Goal: Information Seeking & Learning: Learn about a topic

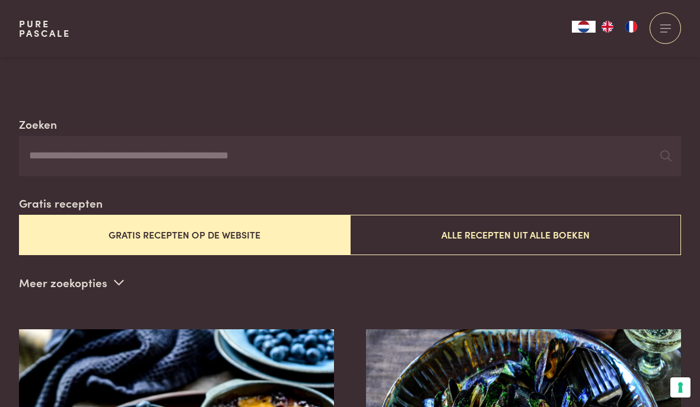
scroll to position [176, 0]
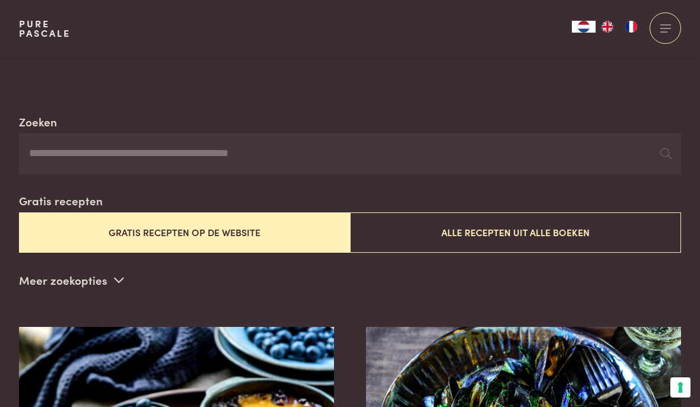
click at [195, 225] on button "Gratis recepten op de website" at bounding box center [184, 232] width 331 height 40
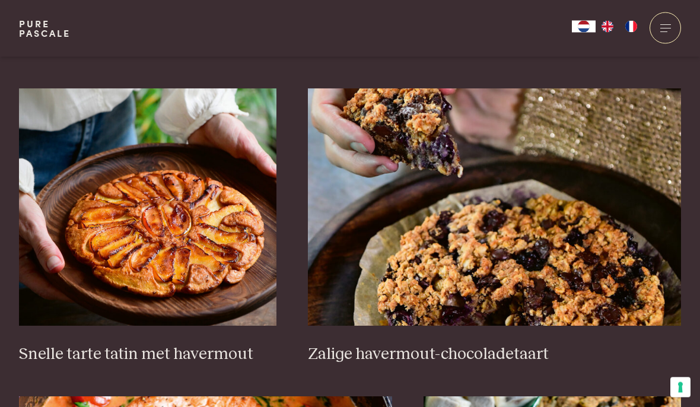
scroll to position [1664, 0]
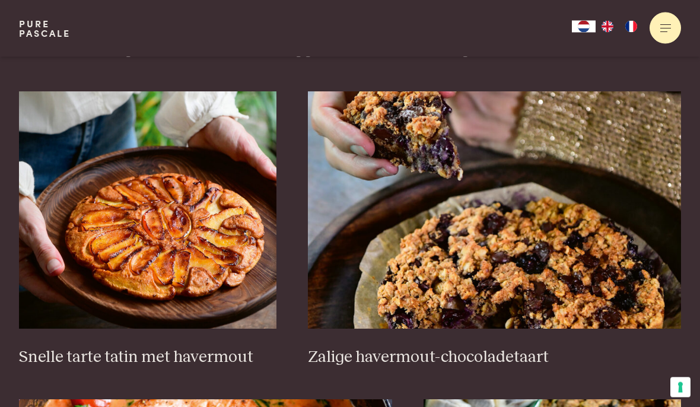
click at [510, 21] on div at bounding box center [664, 27] width 31 height 31
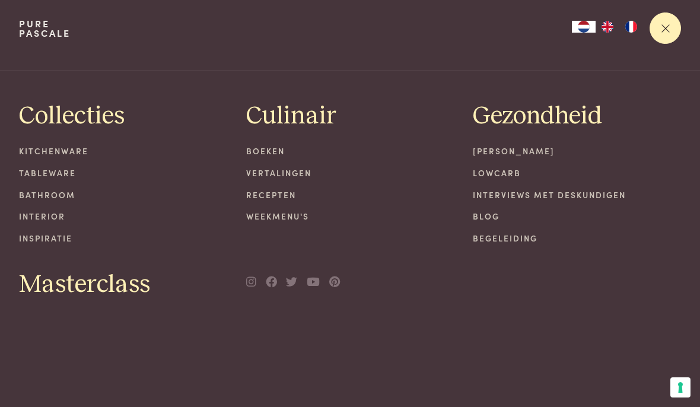
click at [510, 23] on div at bounding box center [664, 27] width 31 height 31
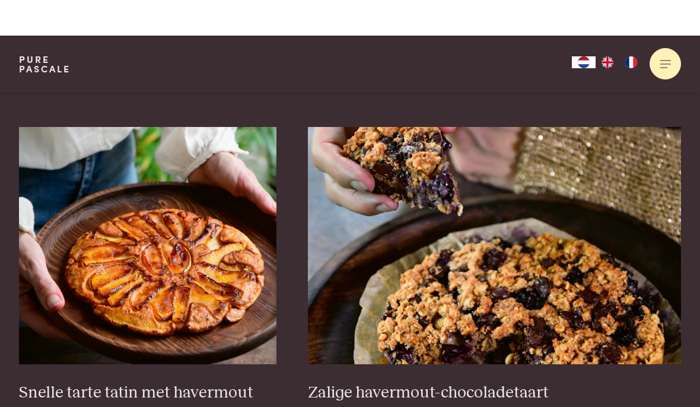
scroll to position [1629, 0]
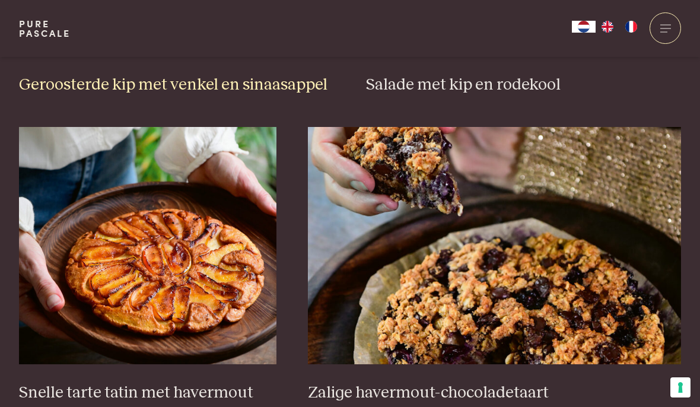
click at [142, 75] on h3 "Geroosterde kip met venkel en sinaasappel" at bounding box center [177, 85] width 316 height 21
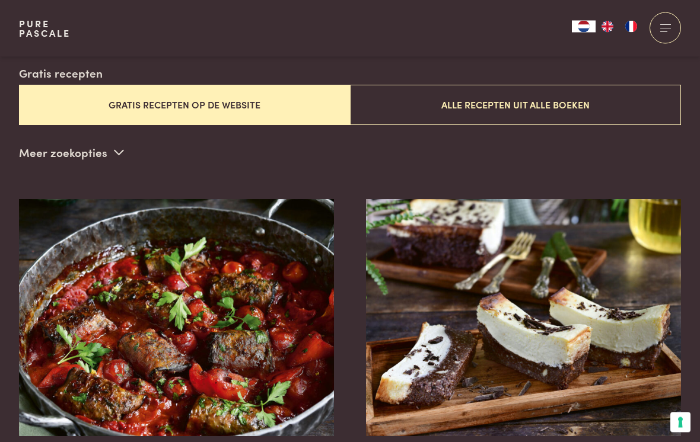
scroll to position [0, 0]
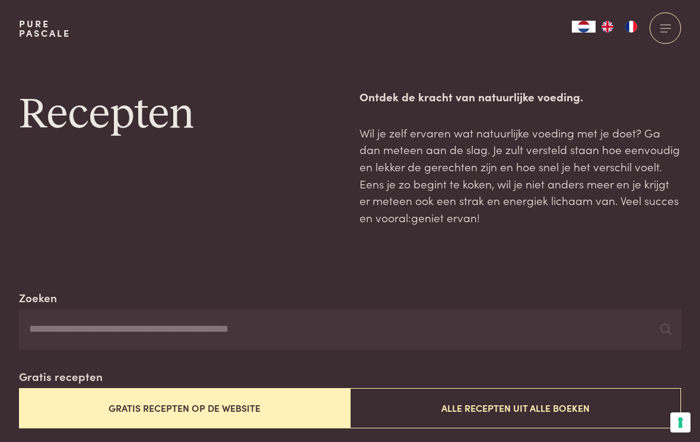
click at [36, 301] on label "Zoeken" at bounding box center [38, 297] width 38 height 17
click at [36, 310] on input "Zoeken" at bounding box center [350, 330] width 662 height 40
click at [31, 336] on input "Zoeken" at bounding box center [350, 330] width 662 height 40
click at [63, 331] on input "Zoeken" at bounding box center [350, 330] width 662 height 40
type input "**********"
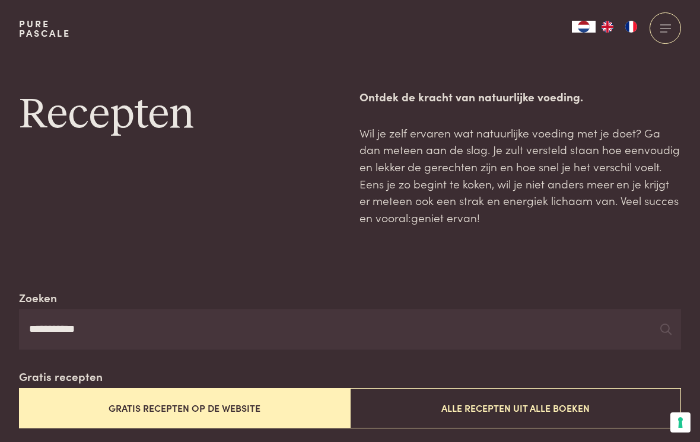
click at [230, 399] on button "Gratis recepten op de website" at bounding box center [184, 409] width 331 height 40
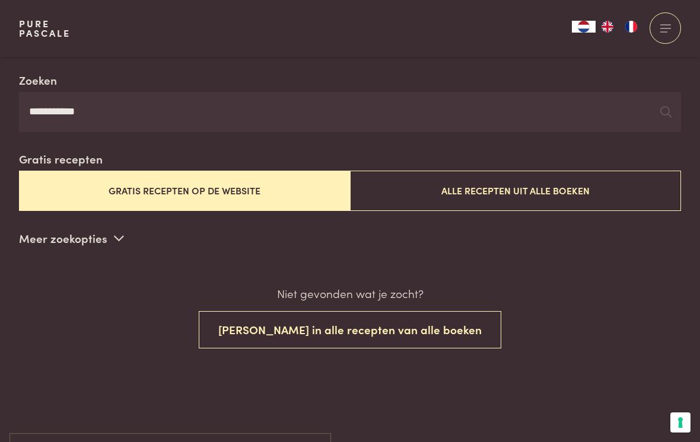
scroll to position [218, 0]
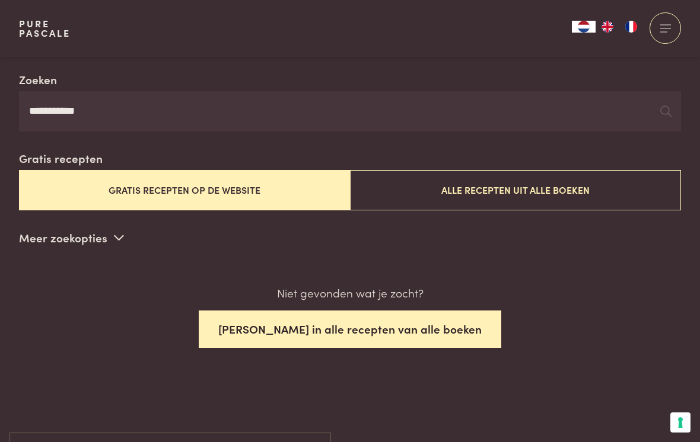
click at [382, 334] on button "Zoek in alle recepten van alle boeken" at bounding box center [350, 329] width 303 height 37
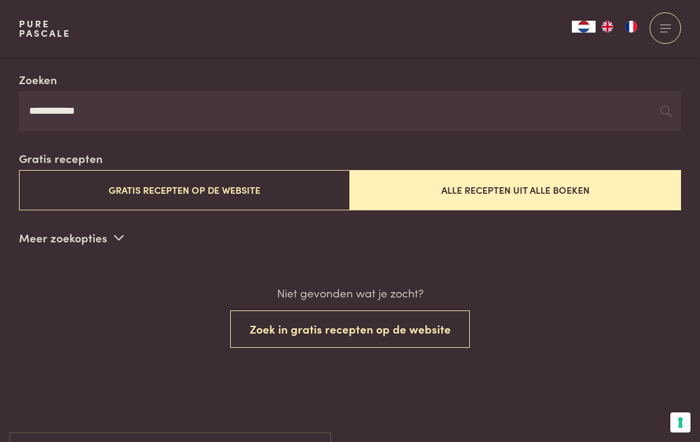
scroll to position [218, 0]
click at [510, 189] on button "Alle recepten uit alle boeken" at bounding box center [515, 190] width 331 height 40
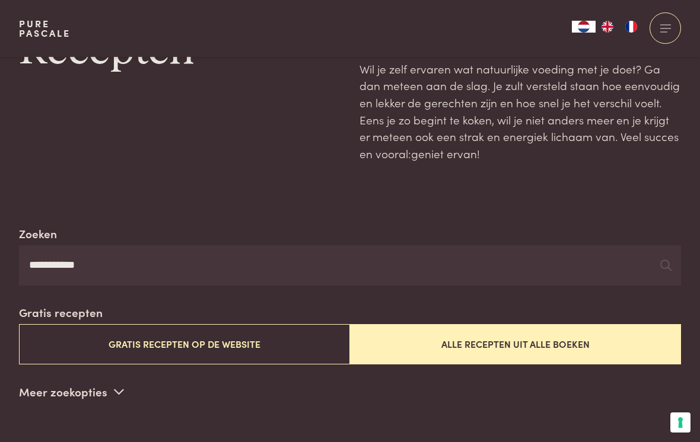
scroll to position [191, 0]
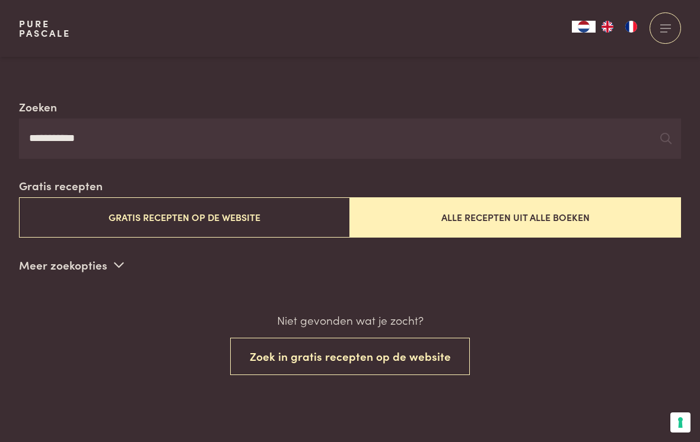
click at [114, 260] on icon at bounding box center [119, 264] width 10 height 11
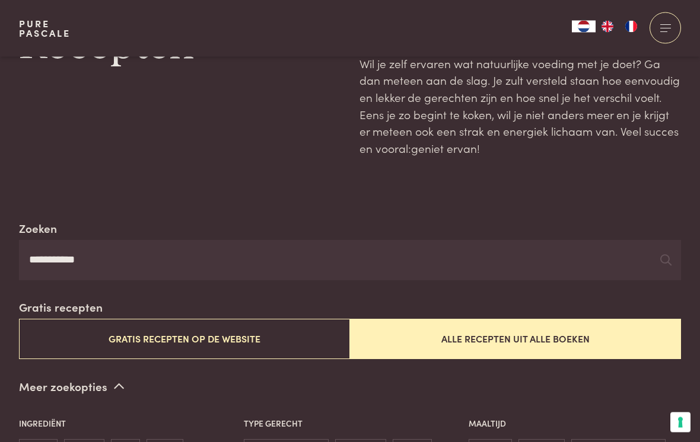
scroll to position [0, 0]
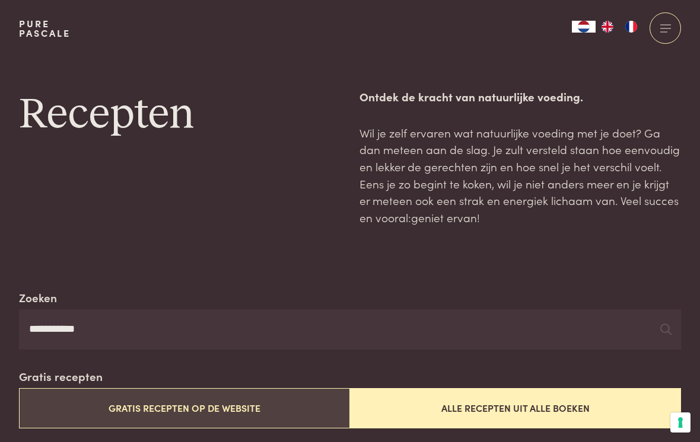
click at [164, 400] on button "Gratis recepten op de website" at bounding box center [184, 409] width 331 height 40
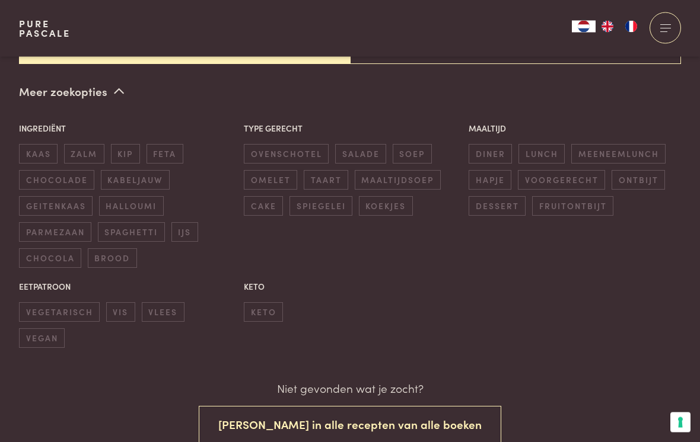
scroll to position [365, 0]
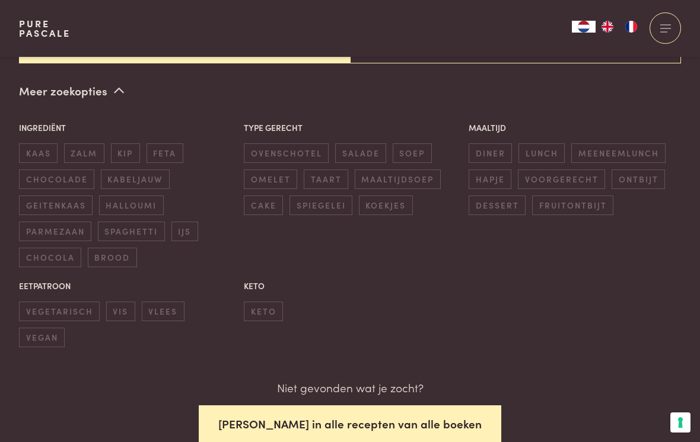
click at [333, 406] on button "Zoek in alle recepten van alle boeken" at bounding box center [350, 424] width 303 height 37
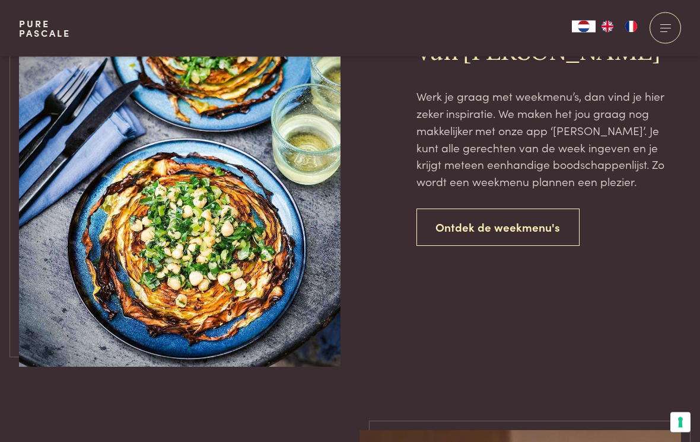
scroll to position [1018, 0]
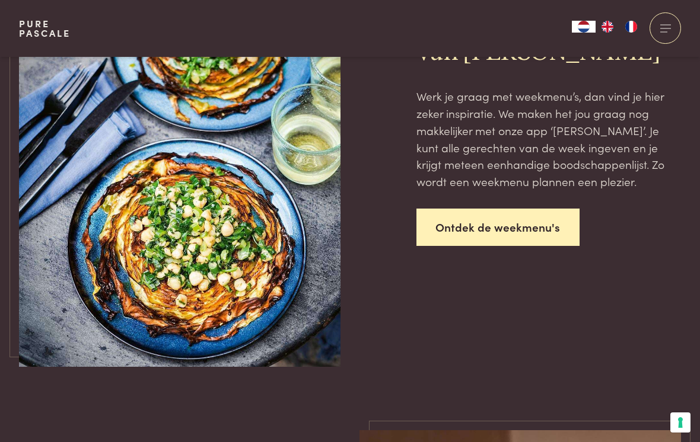
click at [504, 214] on link "Ontdek de weekmenu's" at bounding box center [498, 227] width 164 height 37
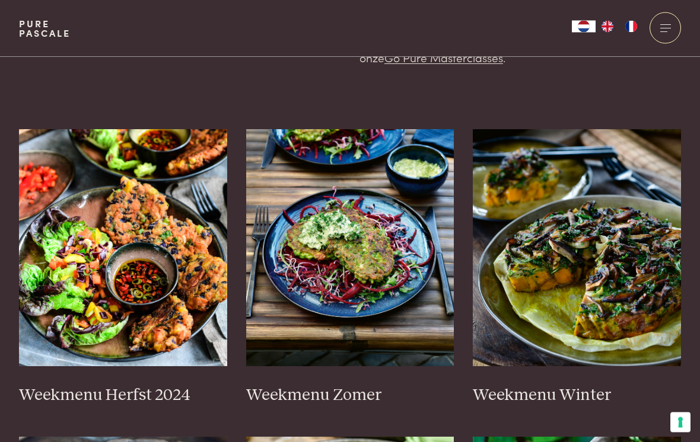
scroll to position [330, 0]
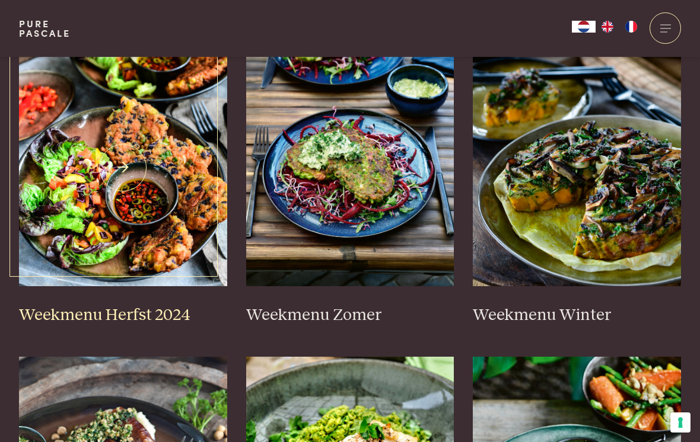
click at [125, 305] on h3 "Weekmenu Herfst 2024" at bounding box center [123, 315] width 208 height 21
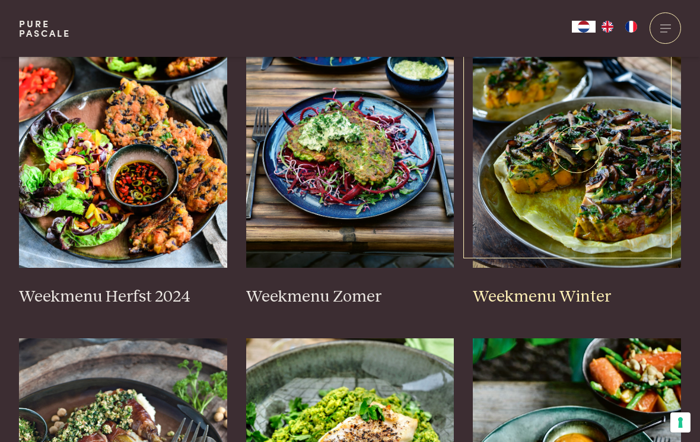
click at [540, 228] on img at bounding box center [577, 149] width 208 height 237
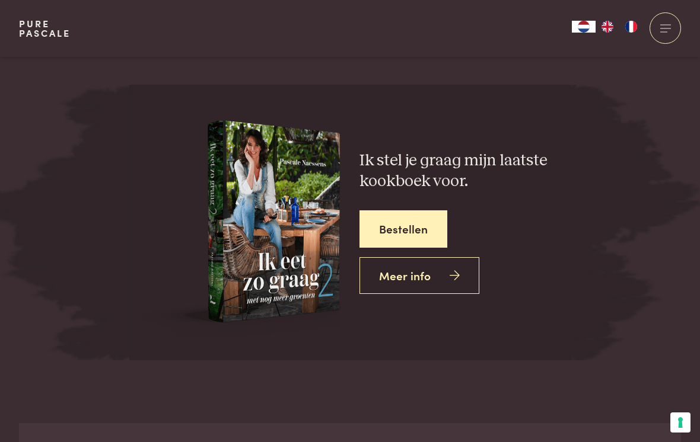
scroll to position [4242, 0]
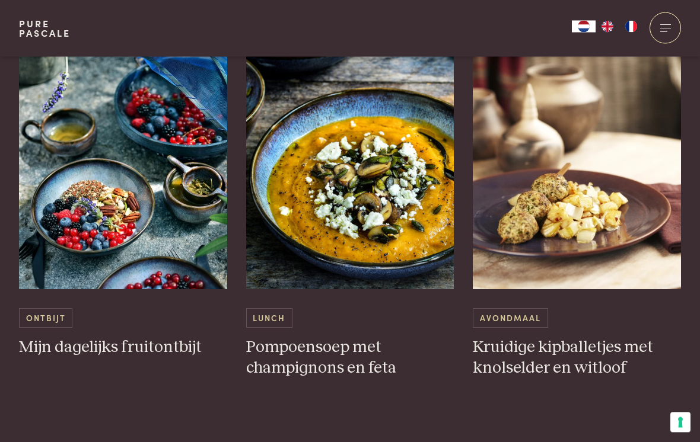
scroll to position [2059, 0]
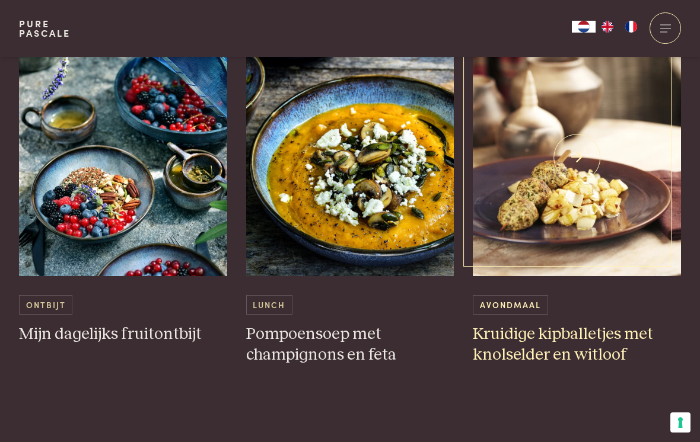
click at [558, 324] on h3 "Kruidige kipballetjes met knolselder en witloof" at bounding box center [577, 344] width 208 height 41
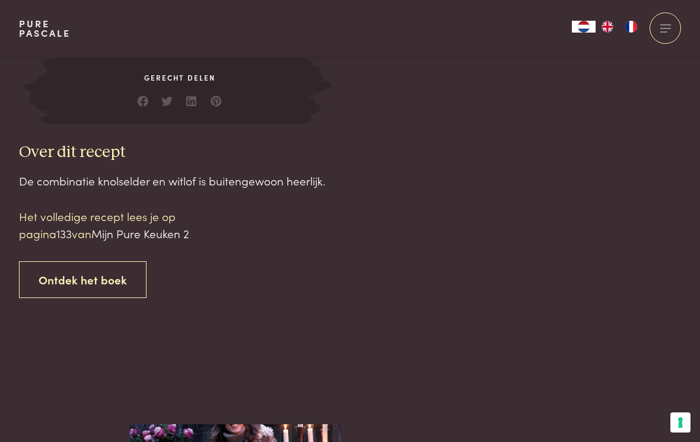
scroll to position [1130, 0]
click at [147, 235] on div "Het volledige recept lees je op pagina 133 van Mijn Pure Keuken 2 Ontdek het bo…" at bounding box center [120, 254] width 202 height 90
click at [138, 226] on span "Mijn Pure Keuken 2" at bounding box center [140, 234] width 98 height 16
click at [66, 229] on span "133" at bounding box center [63, 234] width 15 height 16
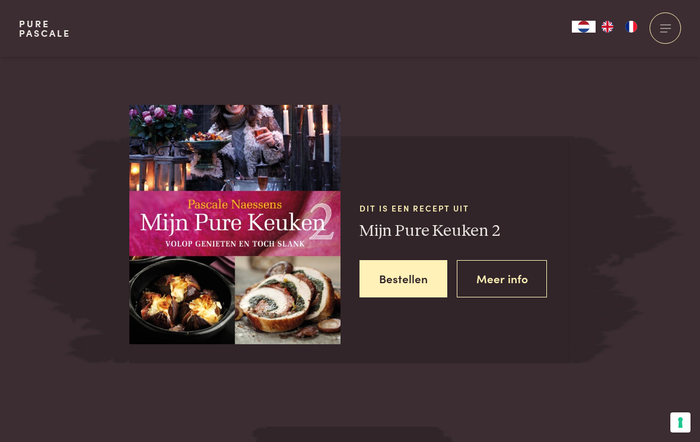
scroll to position [1450, 0]
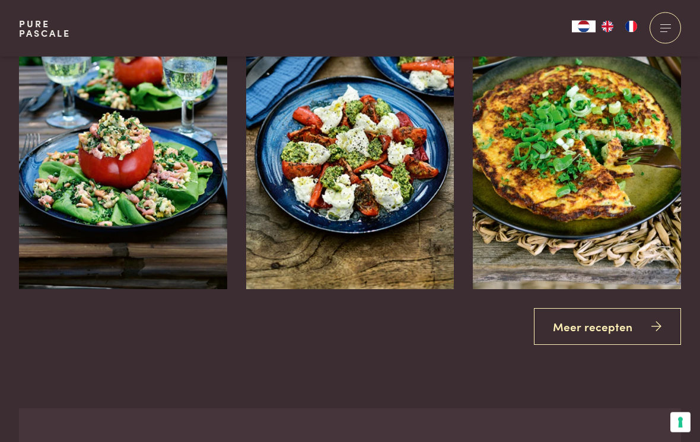
scroll to position [2107, 0]
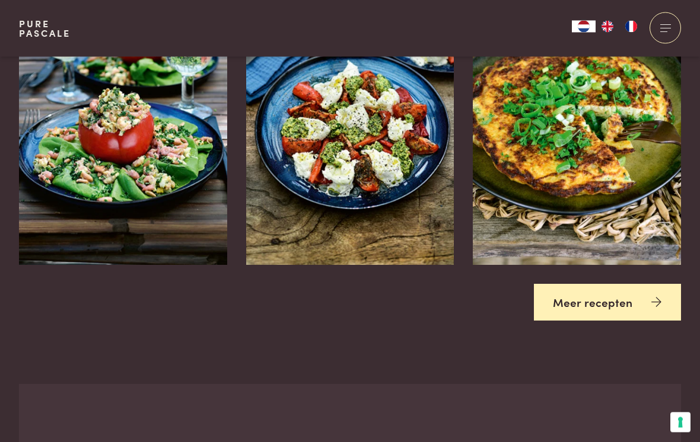
click at [593, 289] on link "Meer recepten" at bounding box center [608, 303] width 148 height 37
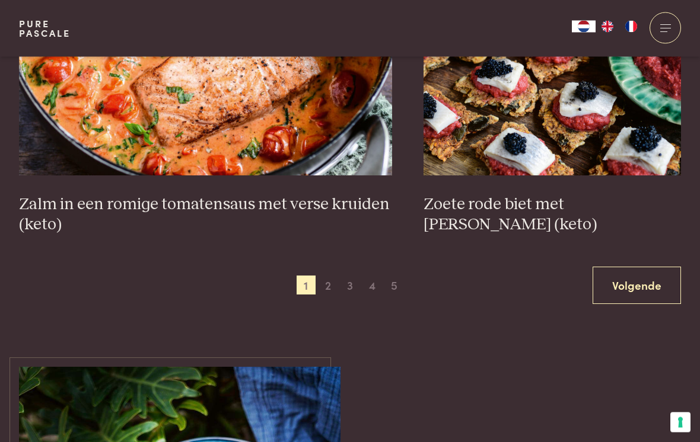
scroll to position [2126, 0]
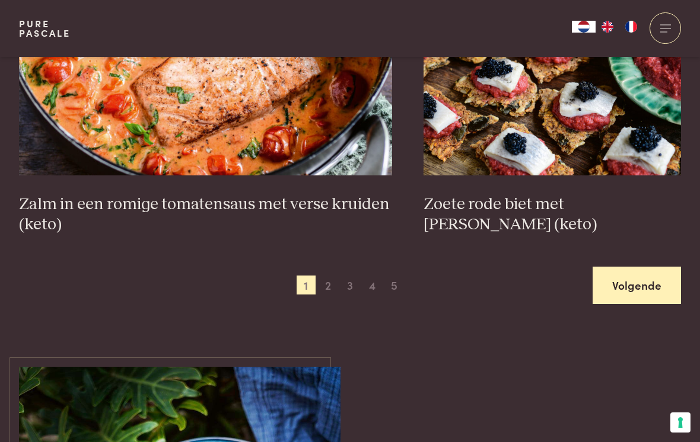
click at [646, 271] on link "Volgende" at bounding box center [637, 285] width 88 height 37
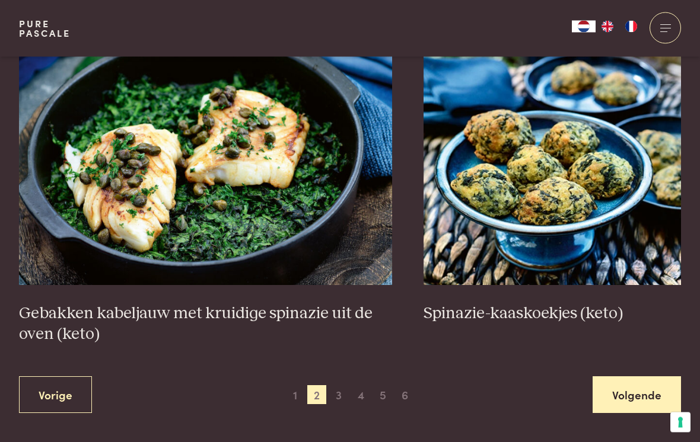
scroll to position [2032, 0]
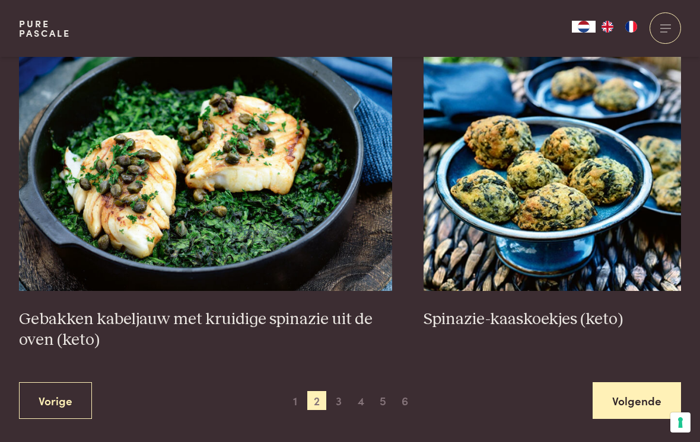
click at [648, 394] on link "Volgende" at bounding box center [637, 401] width 88 height 37
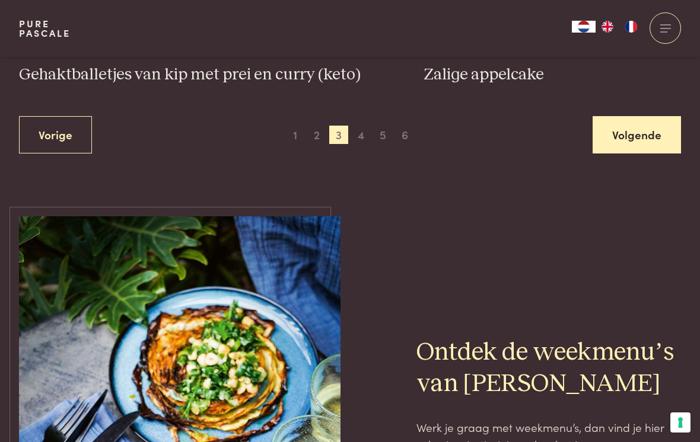
scroll to position [2360, 0]
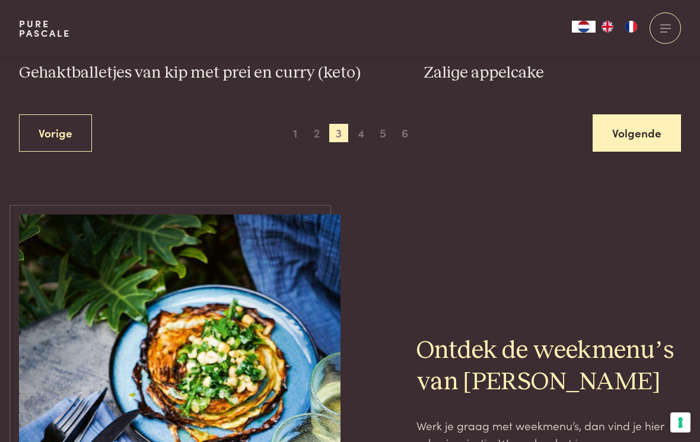
click at [632, 117] on link "Volgende" at bounding box center [637, 132] width 88 height 37
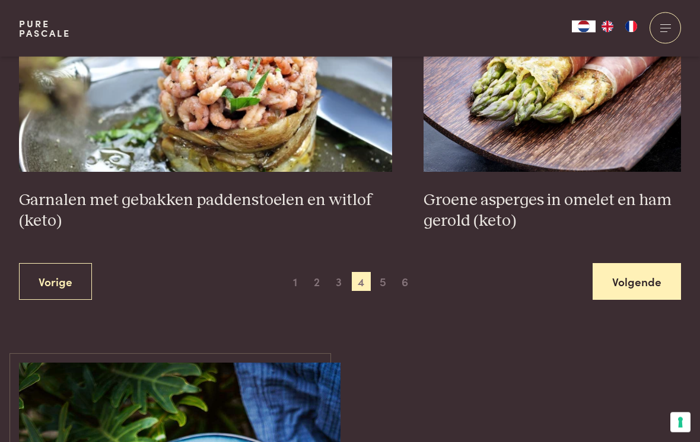
scroll to position [2146, 0]
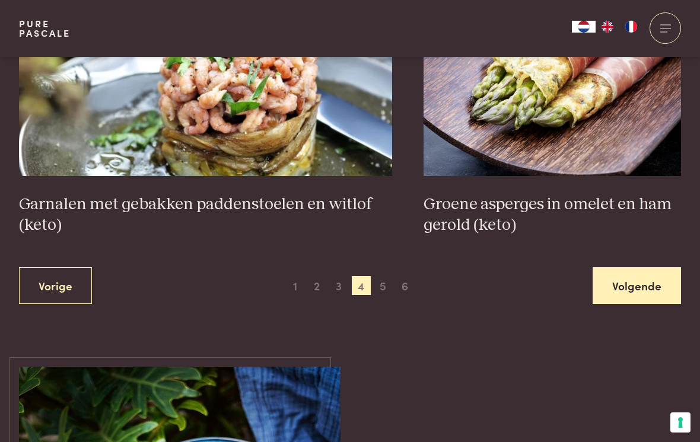
click at [642, 276] on link "Volgende" at bounding box center [637, 286] width 88 height 37
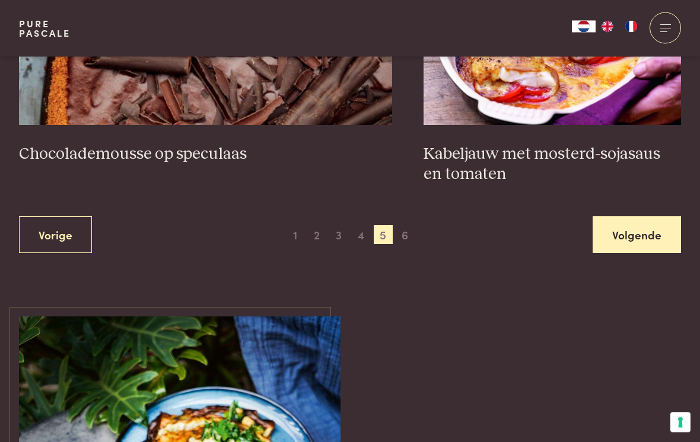
scroll to position [2272, 0]
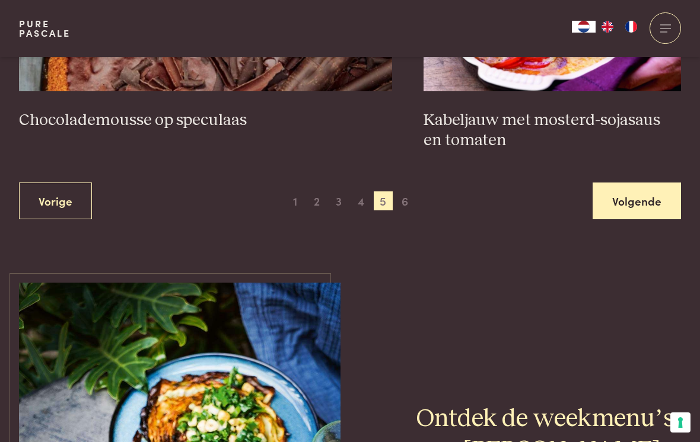
click at [637, 183] on link "Volgende" at bounding box center [637, 201] width 88 height 37
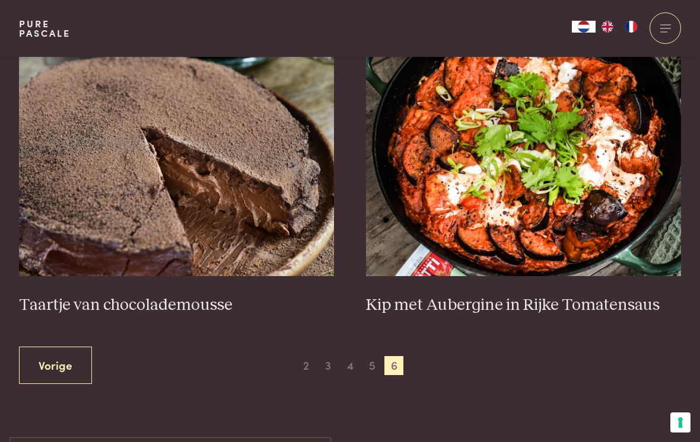
scroll to position [461, 0]
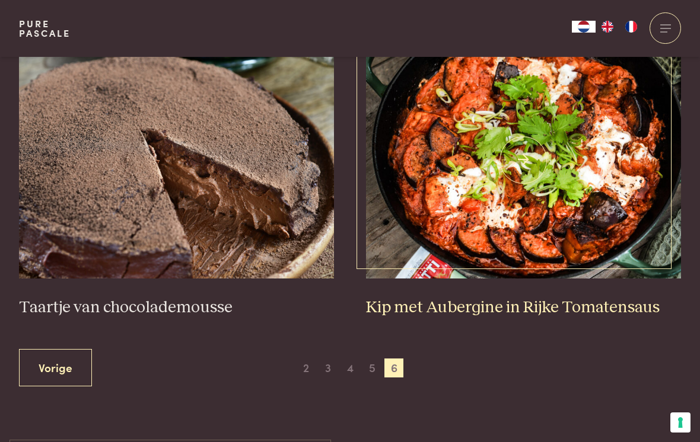
click at [520, 310] on h3 "Kip met Aubergine in Rijke Tomatensaus" at bounding box center [524, 308] width 316 height 21
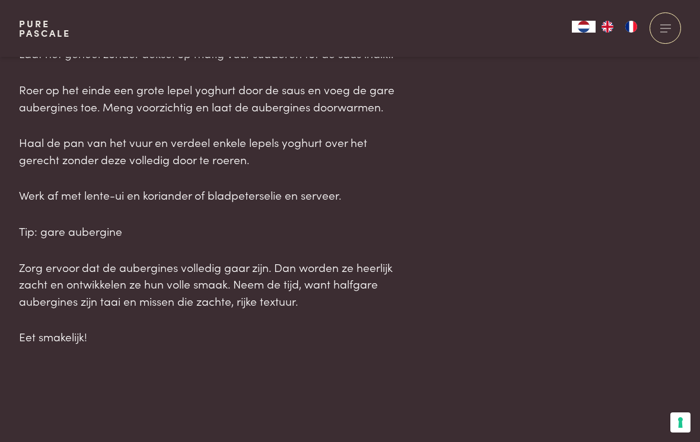
scroll to position [1611, 0]
